Goal: Transaction & Acquisition: Purchase product/service

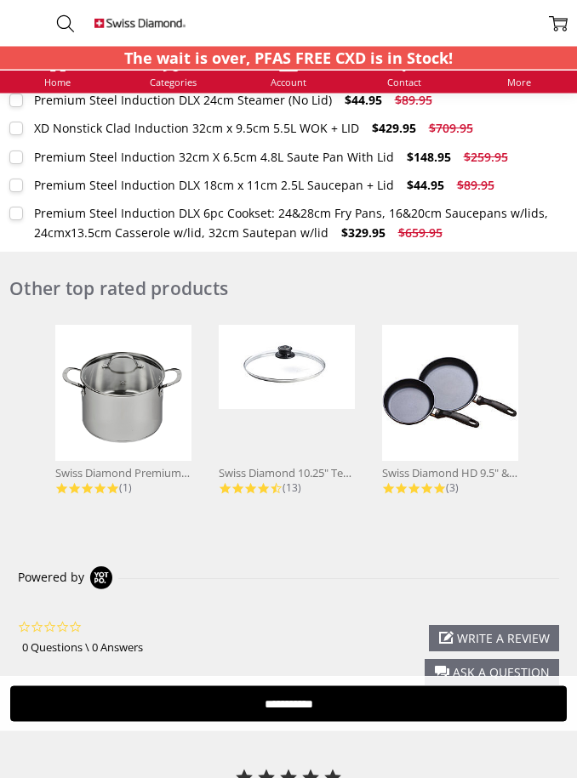
scroll to position [1506, 0]
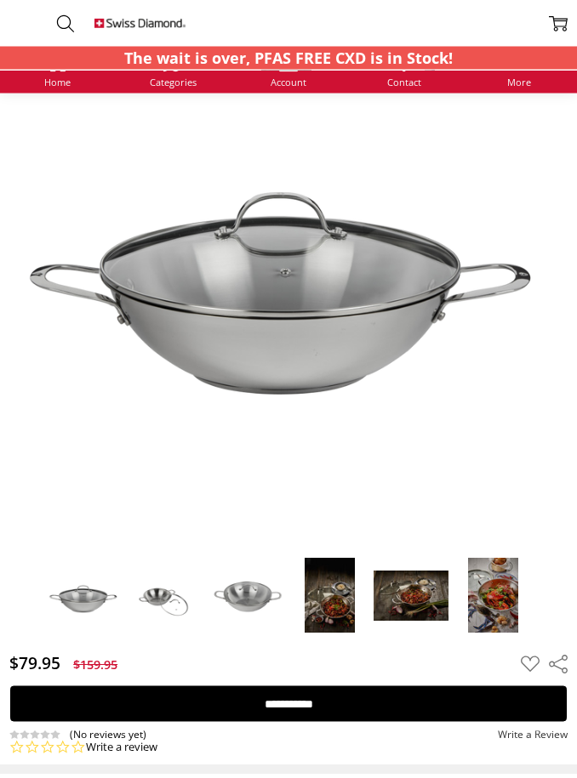
scroll to position [140, 0]
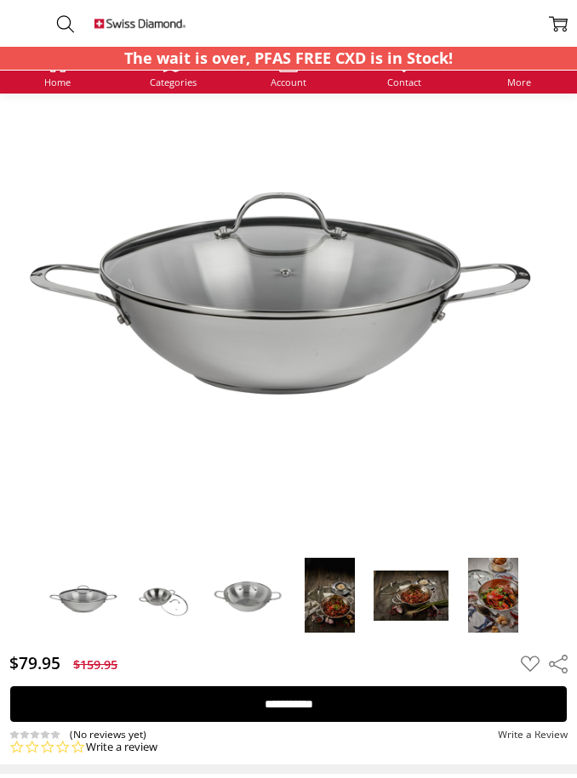
click at [489, 398] on img at bounding box center [553, 353] width 1089 height 726
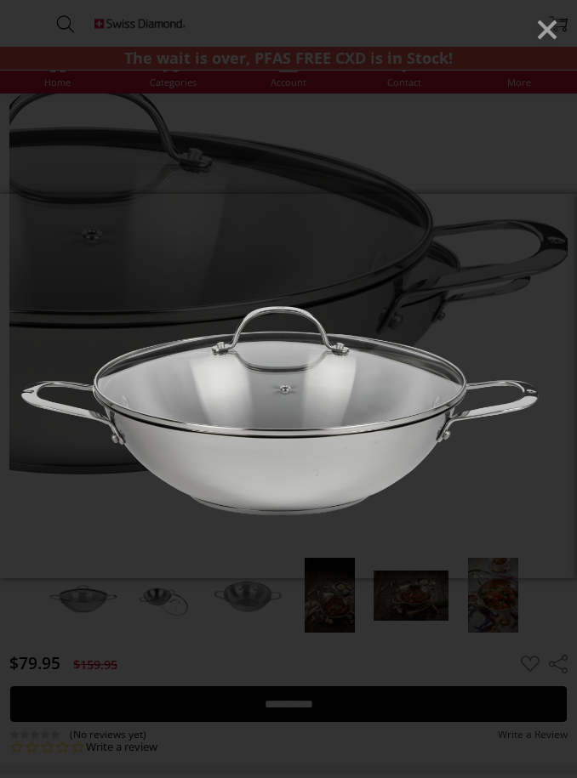
click at [550, 28] on line "Close" at bounding box center [547, 29] width 17 height 17
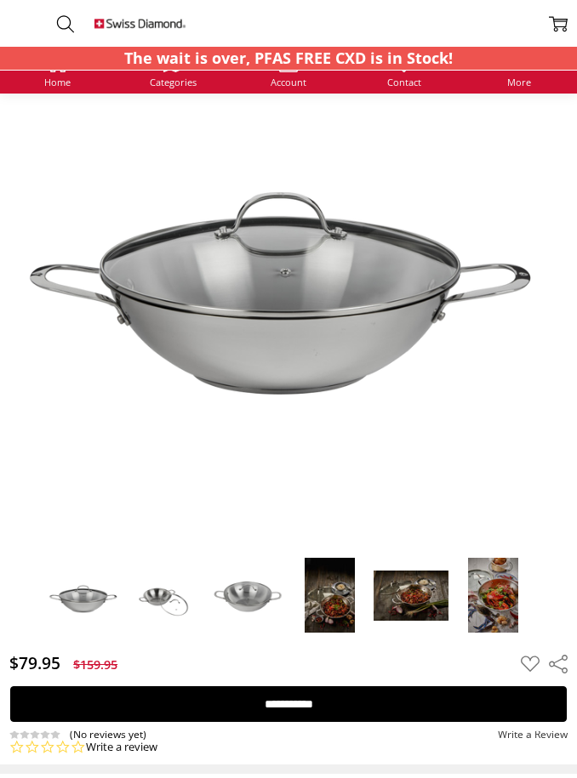
scroll to position [129, 0]
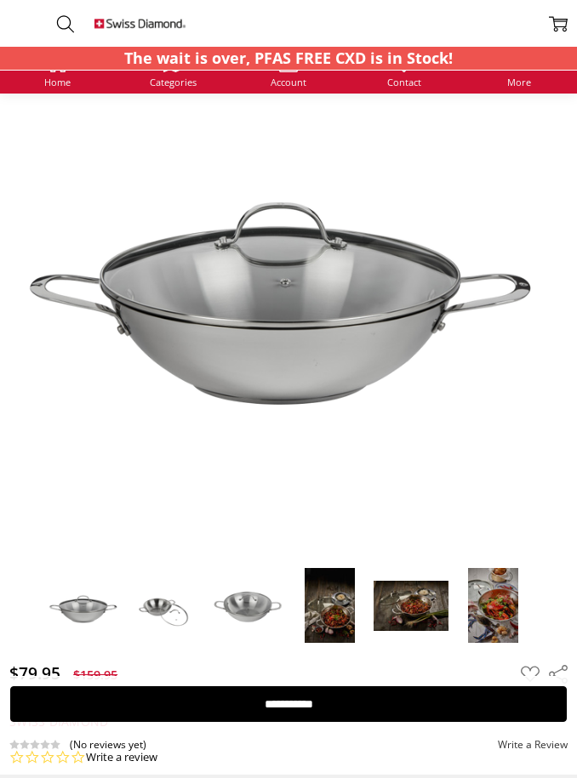
click at [173, 607] on img at bounding box center [166, 606] width 77 height 52
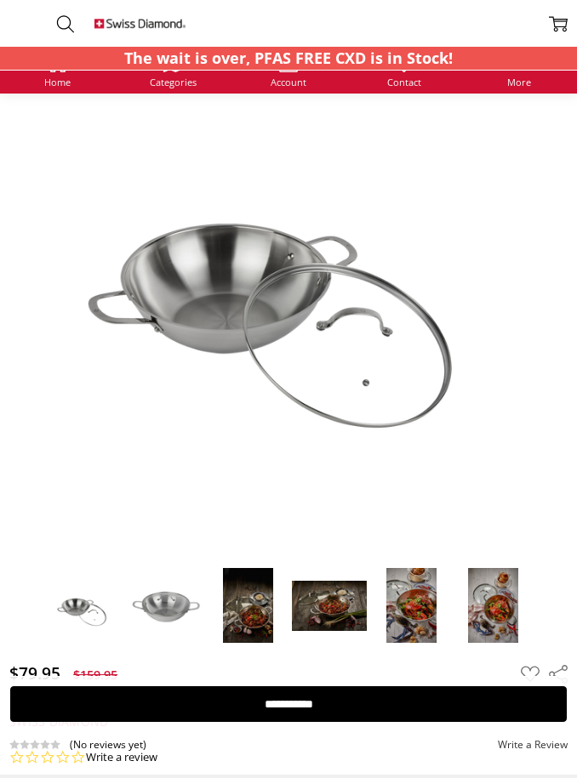
click at [166, 604] on img at bounding box center [166, 606] width 77 height 52
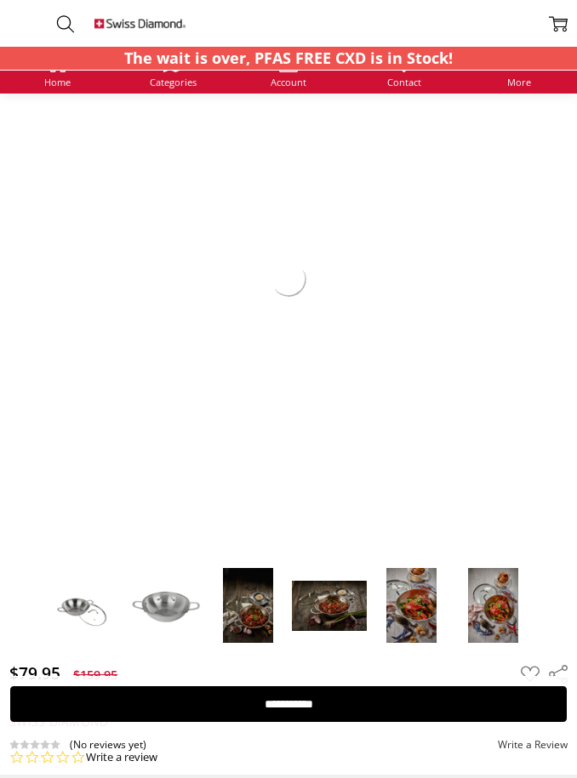
click at [261, 639] on img at bounding box center [248, 605] width 52 height 77
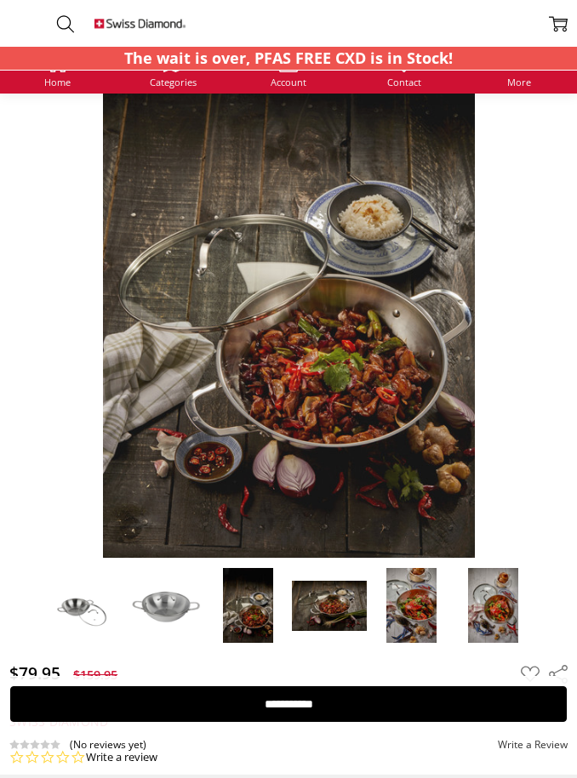
click at [252, 604] on img at bounding box center [248, 605] width 52 height 77
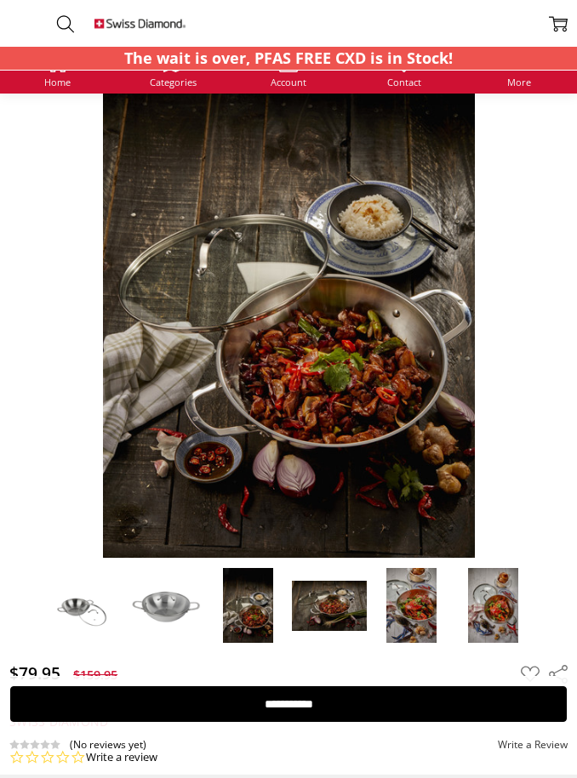
click at [331, 606] on img at bounding box center [329, 606] width 77 height 52
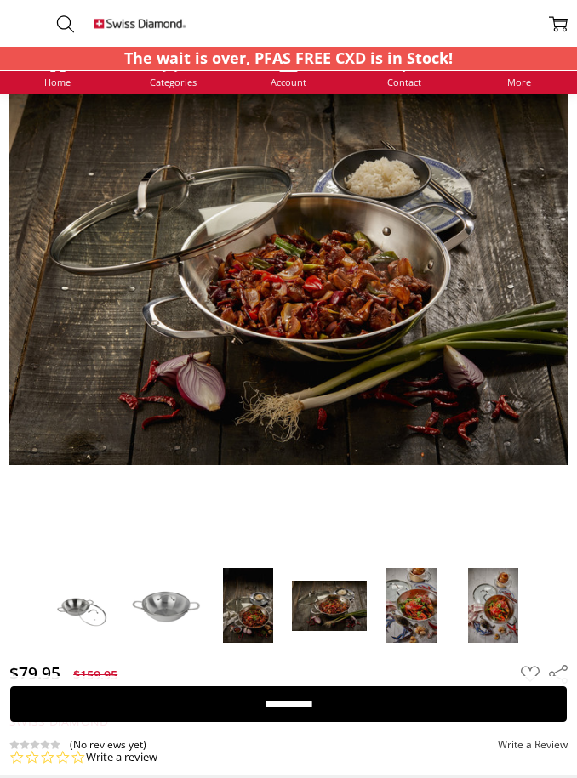
click at [411, 607] on img at bounding box center [411, 605] width 52 height 77
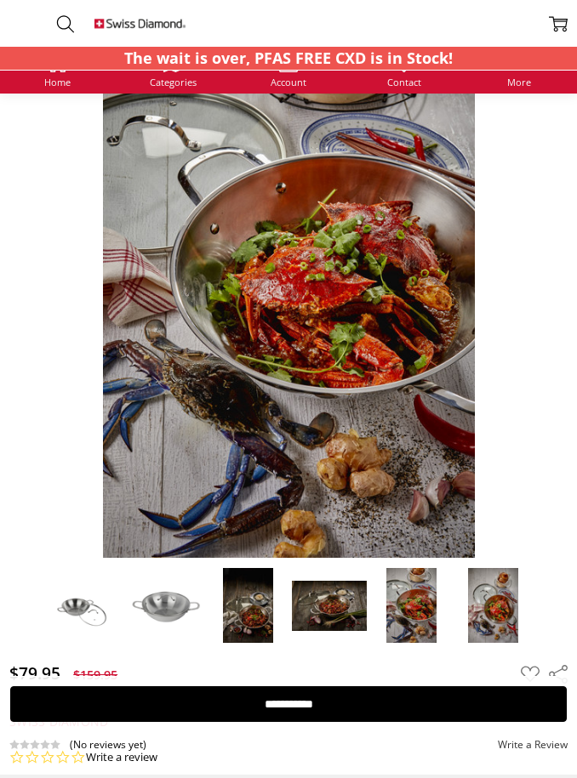
click at [413, 613] on img at bounding box center [411, 605] width 52 height 77
click at [404, 609] on img at bounding box center [411, 605] width 52 height 77
click at [497, 616] on img at bounding box center [493, 605] width 52 height 77
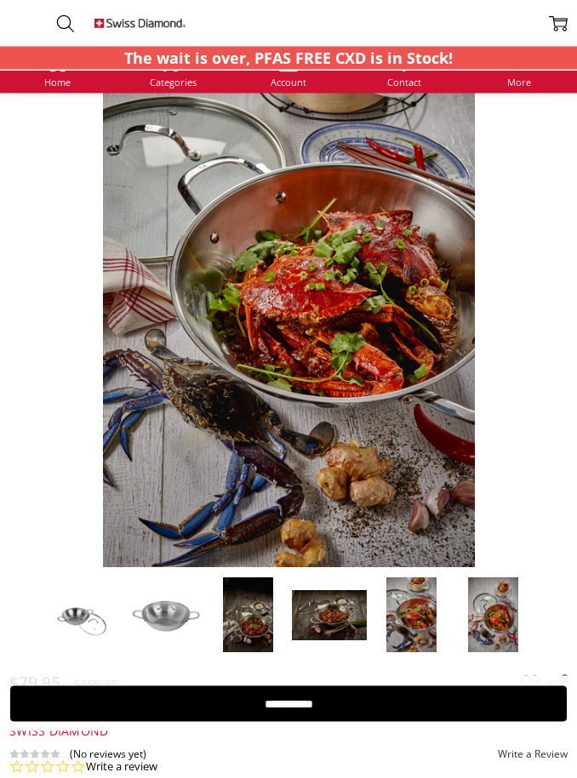
scroll to position [120, 0]
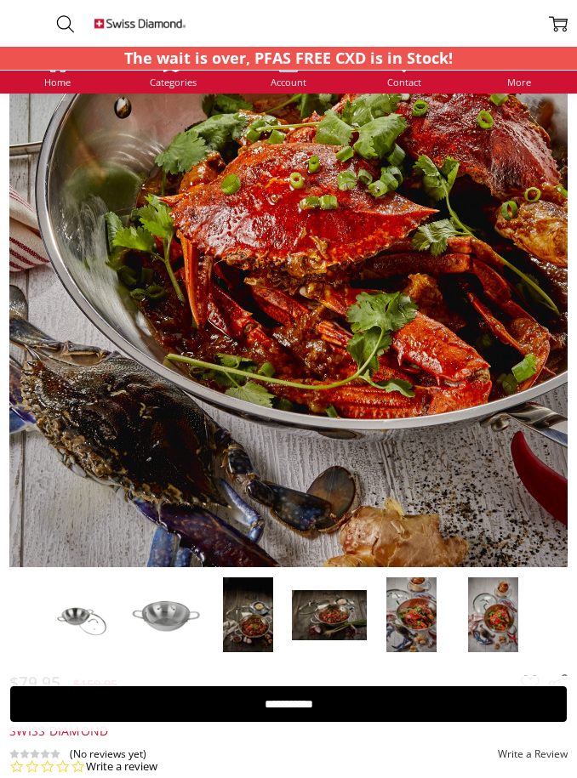
click at [359, 375] on img at bounding box center [268, 205] width 726 height 1089
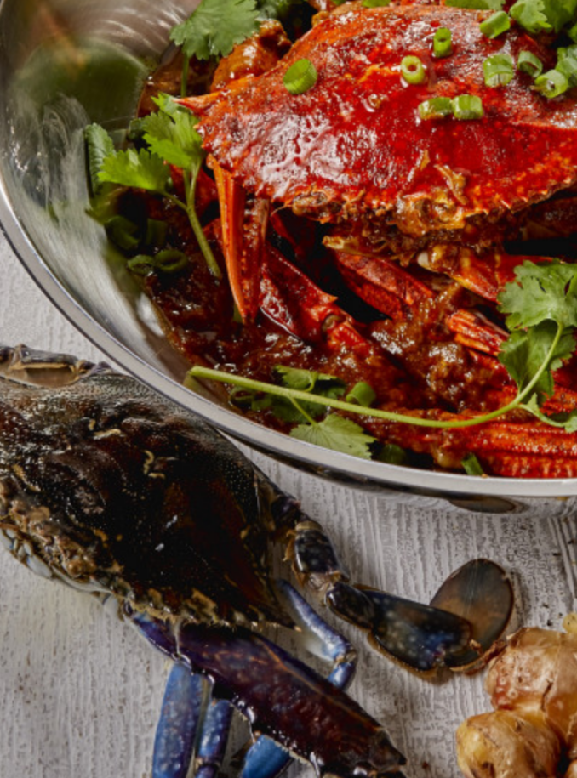
scroll to position [208, 0]
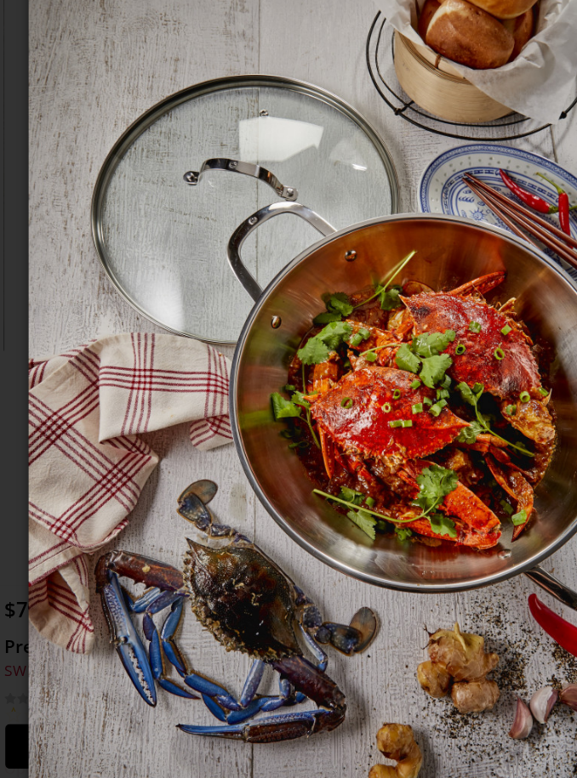
click at [212, 344] on img at bounding box center [288, 389] width 519 height 778
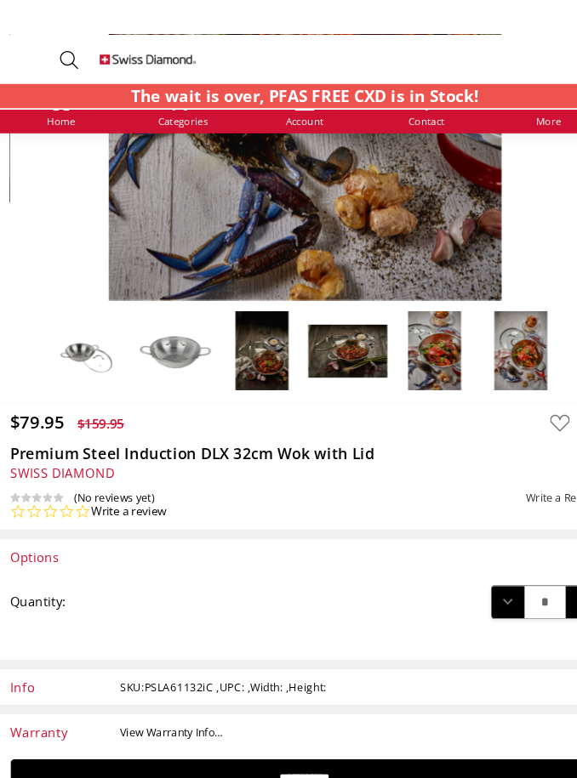
scroll to position [401, 0]
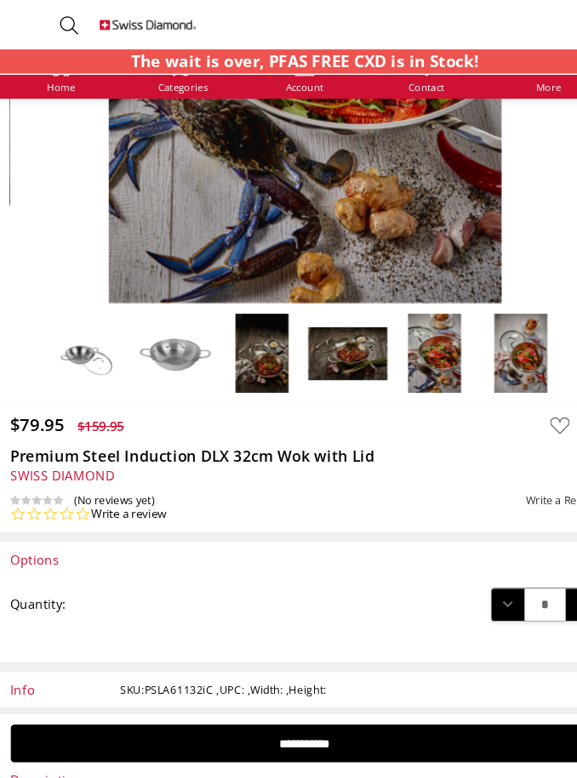
click at [82, 328] on img at bounding box center [84, 335] width 77 height 52
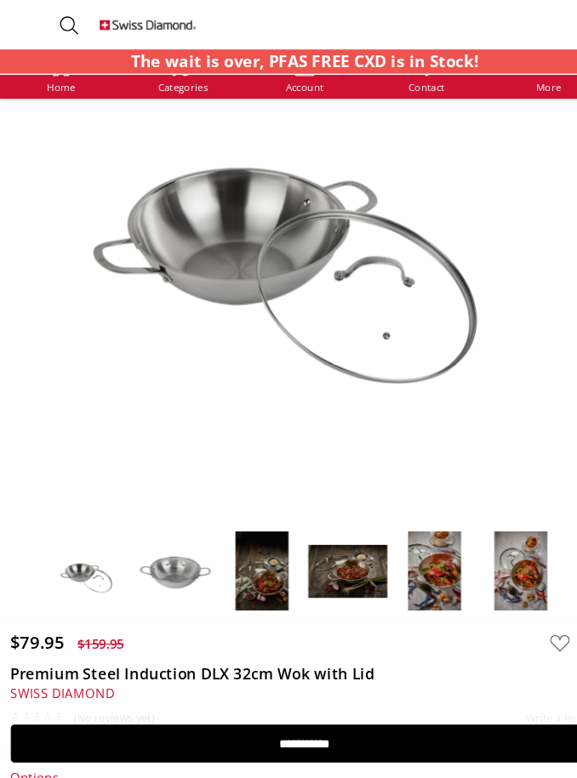
scroll to position [193, 0]
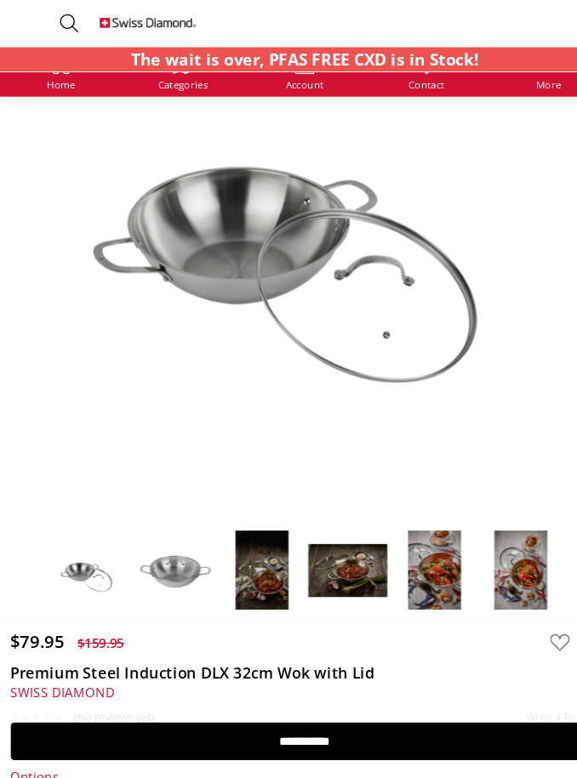
click at [174, 528] on img at bounding box center [166, 542] width 77 height 52
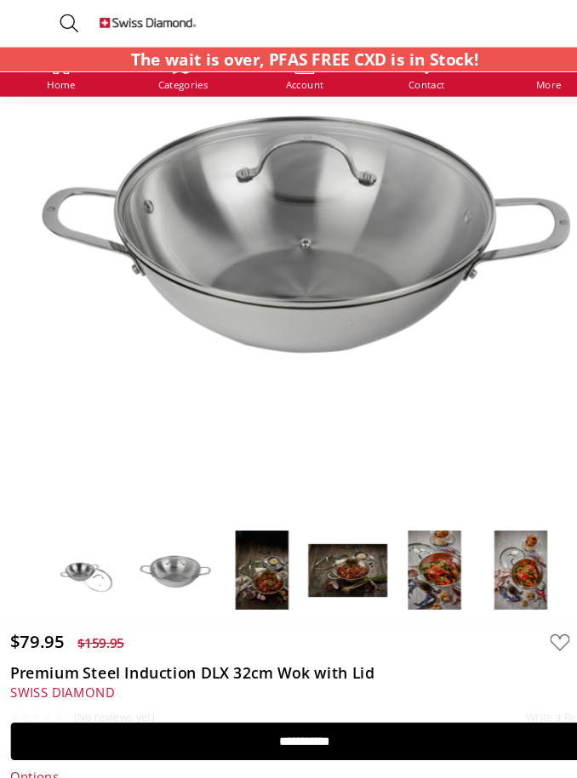
click at [251, 546] on img at bounding box center [248, 542] width 52 height 77
